Goal: Complete application form

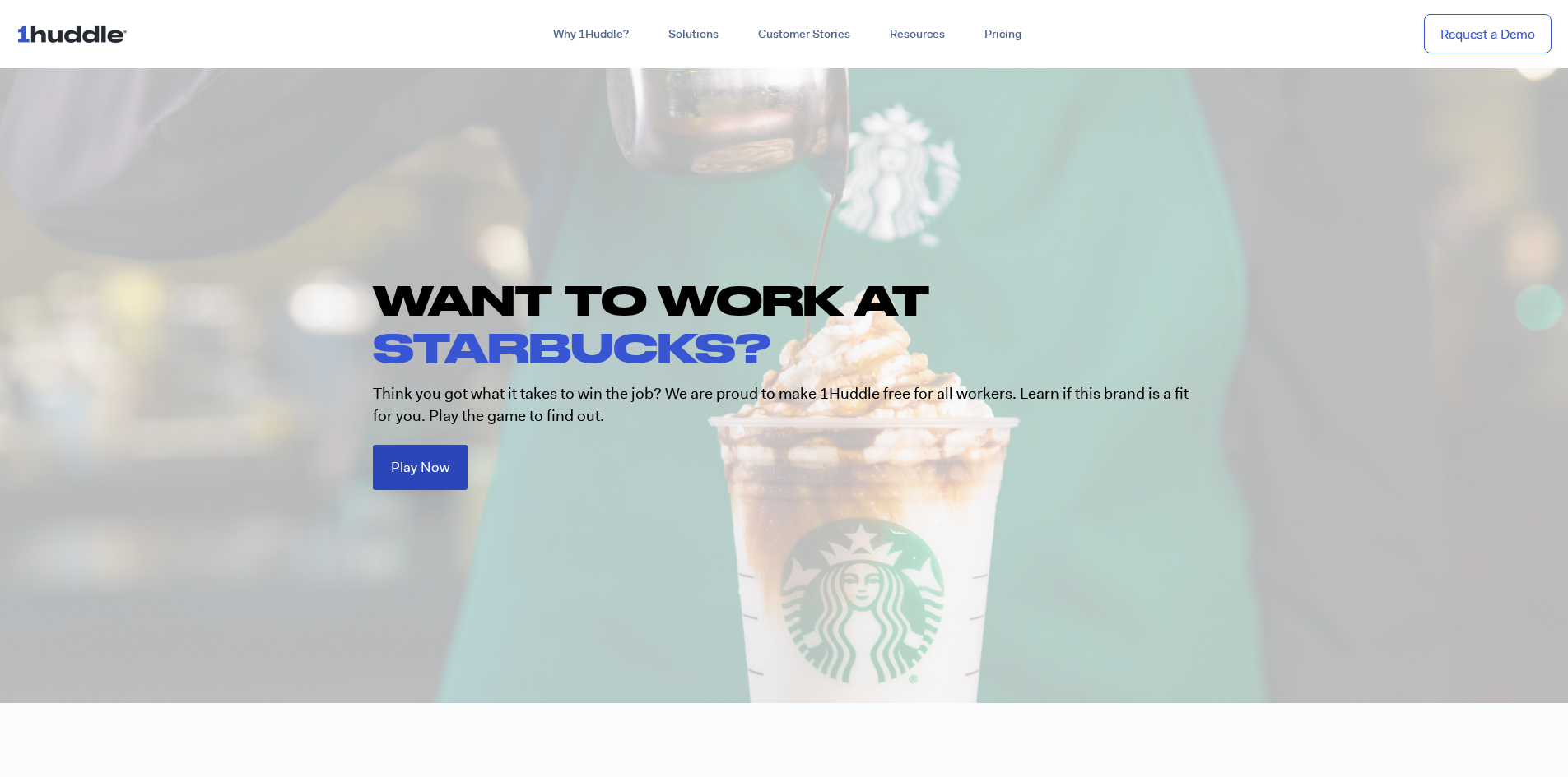
click at [433, 474] on span "Play Now" at bounding box center [420, 467] width 58 height 14
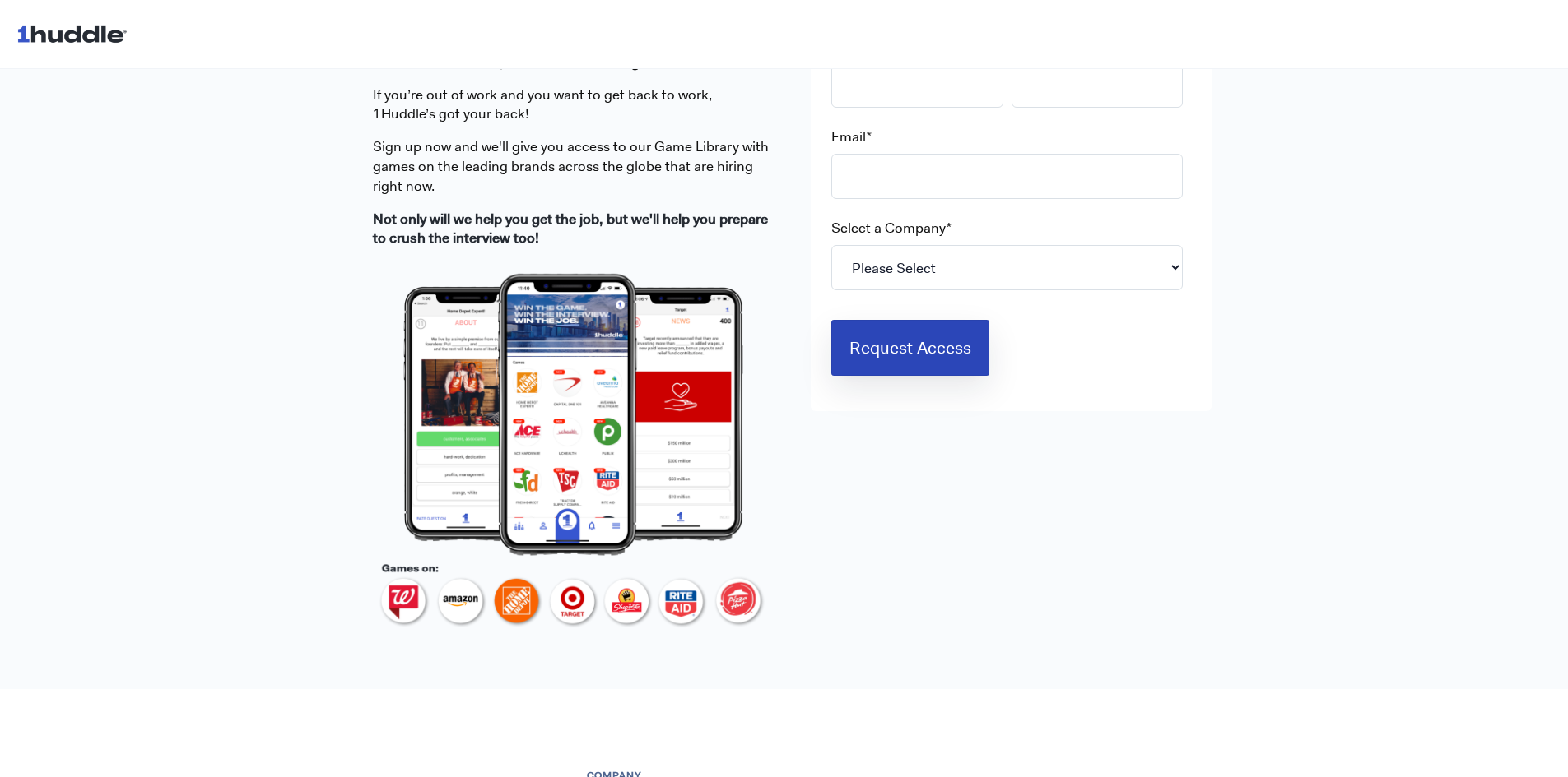
scroll to position [579, 0]
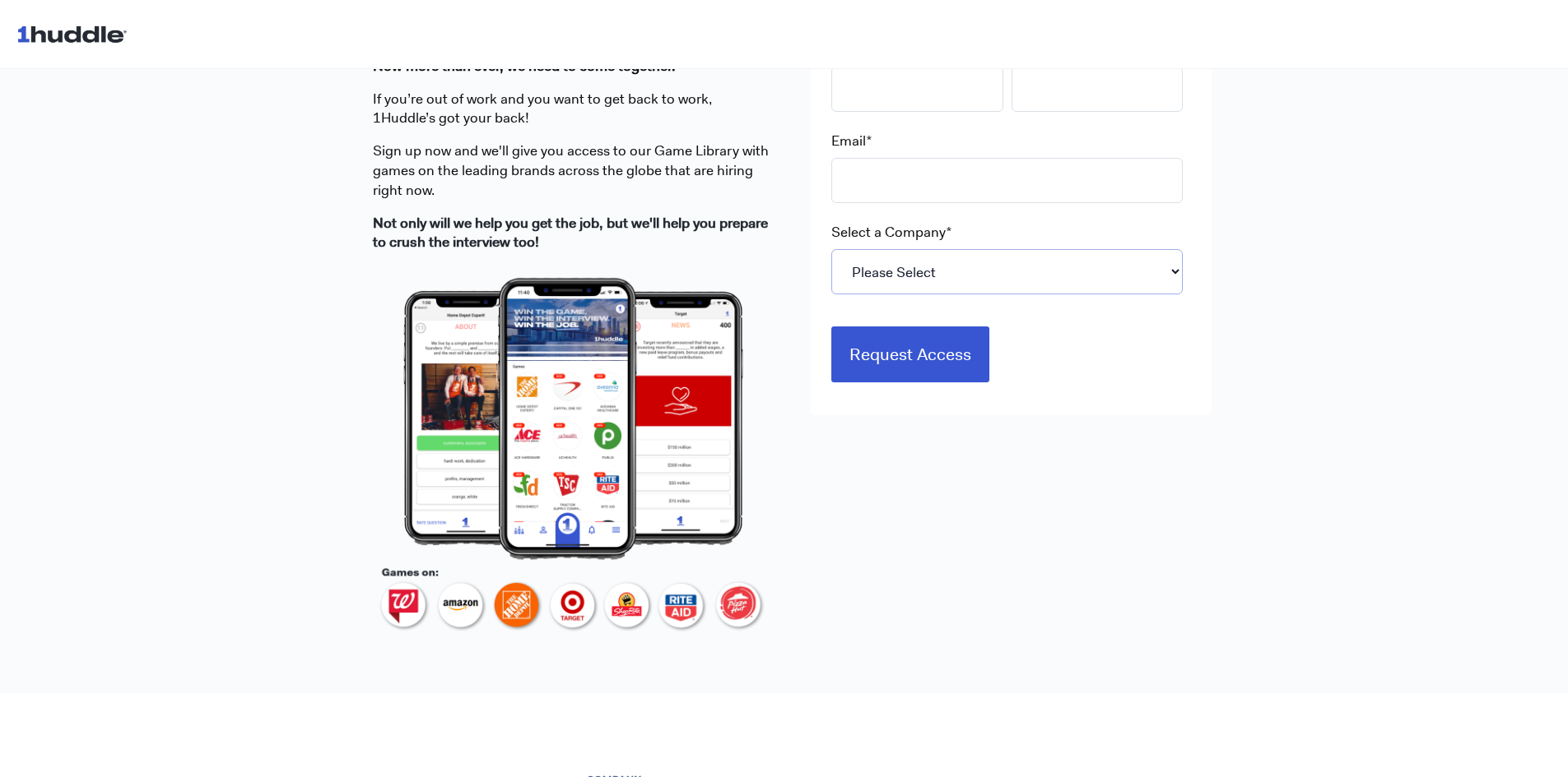
click at [991, 273] on select "Please Select 7-Eleven Ace Hardware Albertsons Companies ALDI Amazon Aveanna He…" at bounding box center [1006, 271] width 351 height 45
click at [1008, 281] on select "Please Select 7-Eleven Ace Hardware Albertsons Companies ALDI Amazon Aveanna He…" at bounding box center [1006, 271] width 351 height 45
